Goal: Information Seeking & Learning: Learn about a topic

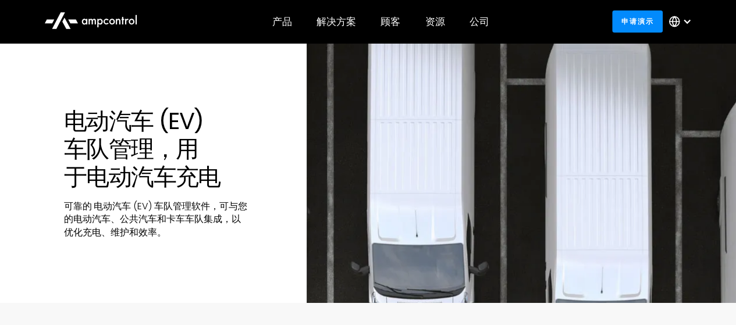
click at [21, 133] on div "电动汽车 (EV) 车队管理，用于电动汽车充电 可靠的 电动汽车 (EV) 车队管理软件，可与您的电动汽车、公共汽车和卡车车队集成，以优化充电、维护和效率。" at bounding box center [153, 173] width 307 height 132
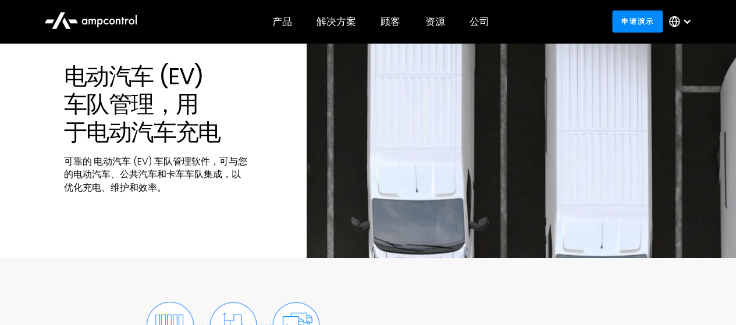
scroll to position [37, 0]
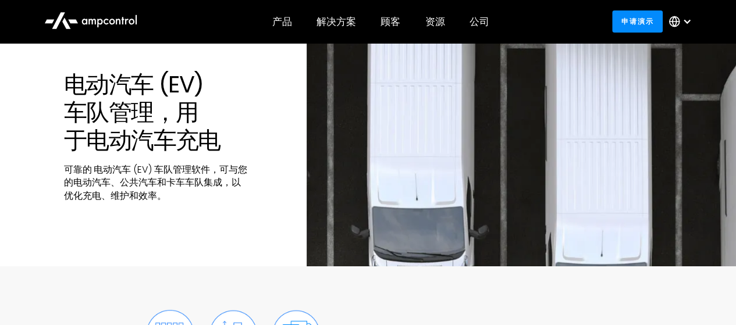
click at [29, 152] on div "电动汽车 (EV) 车队管理，用于电动汽车充电 可靠的 电动汽车 (EV) 车队管理软件，可与您的电动汽车、公共汽车和卡车车队集成，以优化充电、维护和效率。" at bounding box center [153, 136] width 307 height 132
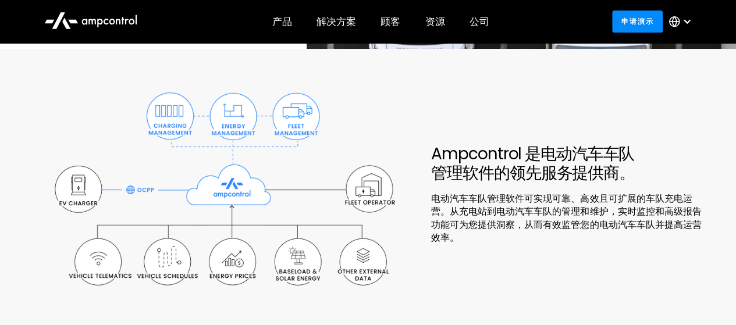
scroll to position [268, 0]
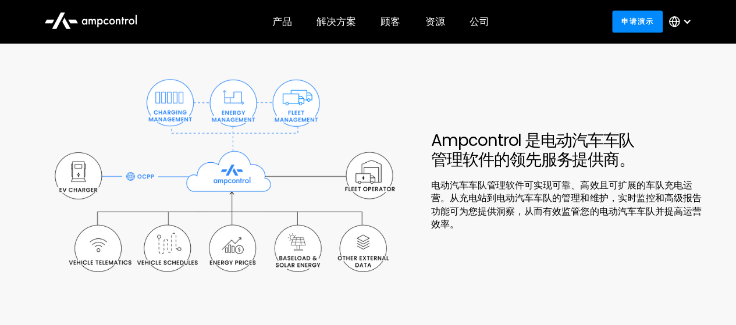
click at [677, 168] on h2 "Ampcontrol 是电动汽车车队管理软件的领先服务提供商。" at bounding box center [569, 150] width 276 height 39
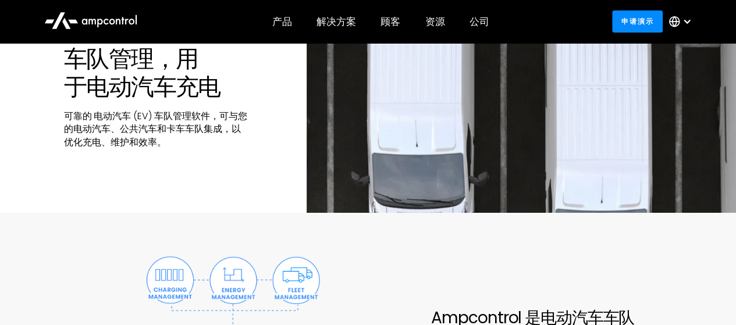
scroll to position [0, 0]
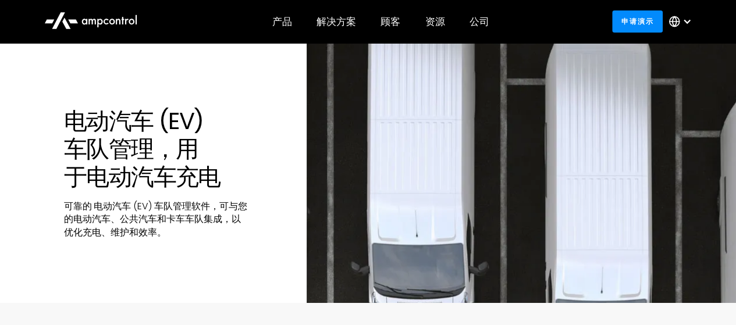
drag, startPoint x: 27, startPoint y: 21, endPoint x: 142, endPoint y: 19, distance: 115.2
click at [142, 19] on div "产品 Products Energy Management Load management, cost optimization, oversubscript…" at bounding box center [368, 21] width 736 height 43
drag, startPoint x: 138, startPoint y: 19, endPoint x: 90, endPoint y: 19, distance: 47.7
click at [97, 19] on div at bounding box center [91, 21] width 116 height 31
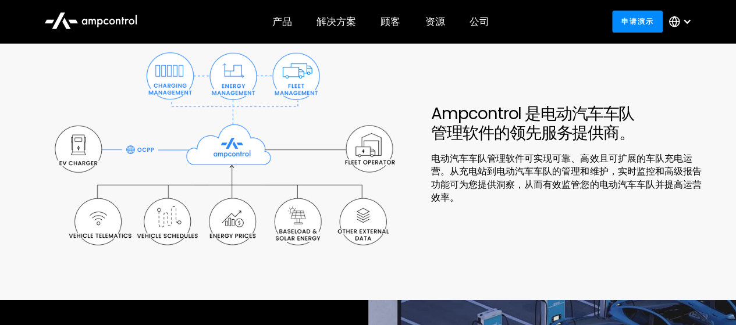
scroll to position [233, 0]
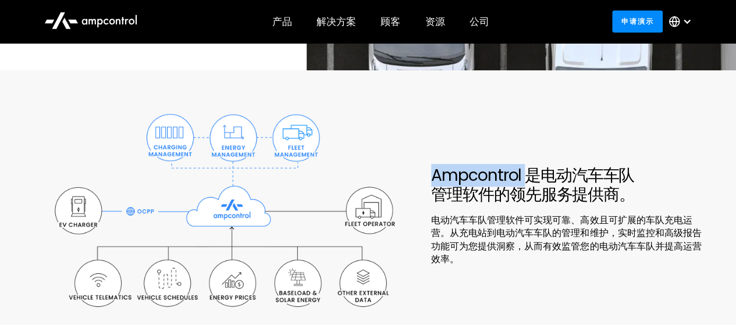
drag, startPoint x: 433, startPoint y: 171, endPoint x: 531, endPoint y: 171, distance: 97.7
click at [531, 171] on font "Ampcontrol 是电动汽车车队管理软件的领先服务提供商。" at bounding box center [532, 185] width 203 height 42
copy font "Ampcontrol"
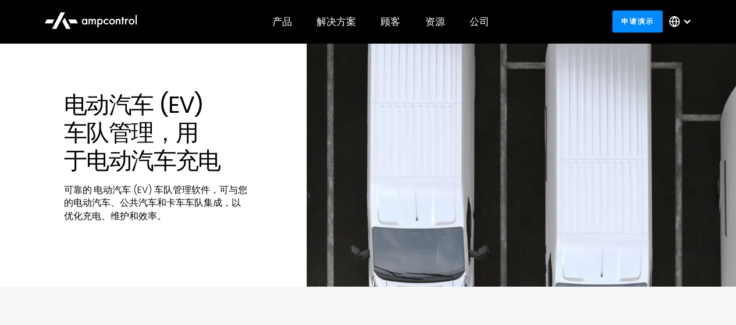
scroll to position [0, 0]
